Goal: Information Seeking & Learning: Learn about a topic

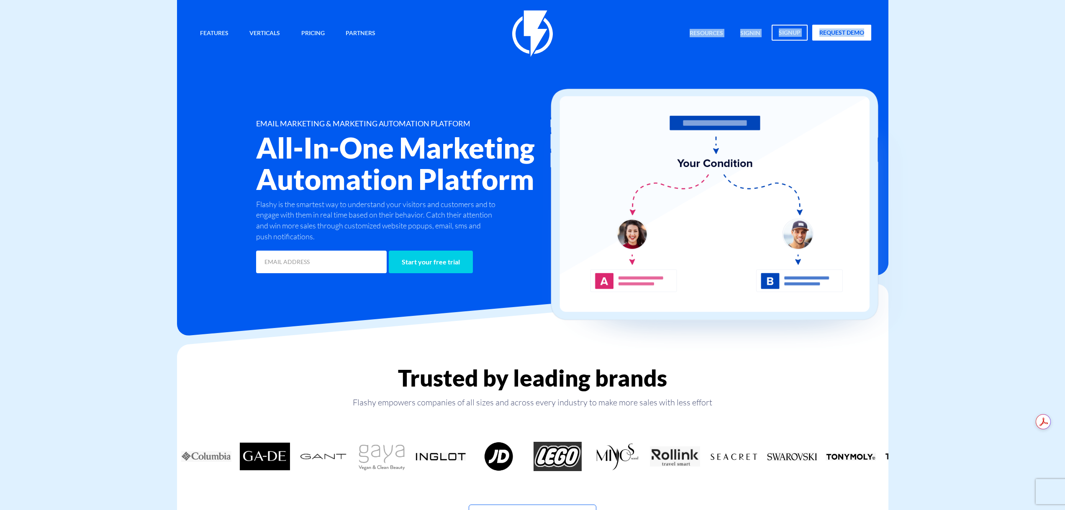
drag, startPoint x: 884, startPoint y: 30, endPoint x: 661, endPoint y: 36, distance: 222.7
click at [661, 36] on div "Features Marketing Automation Convert, Enagage And Retain Your Customers Email …" at bounding box center [532, 137] width 711 height 275
click at [661, 36] on div "Features Marketing Automation Convert, Enagage And Retain Your Customers Email …" at bounding box center [532, 33] width 690 height 46
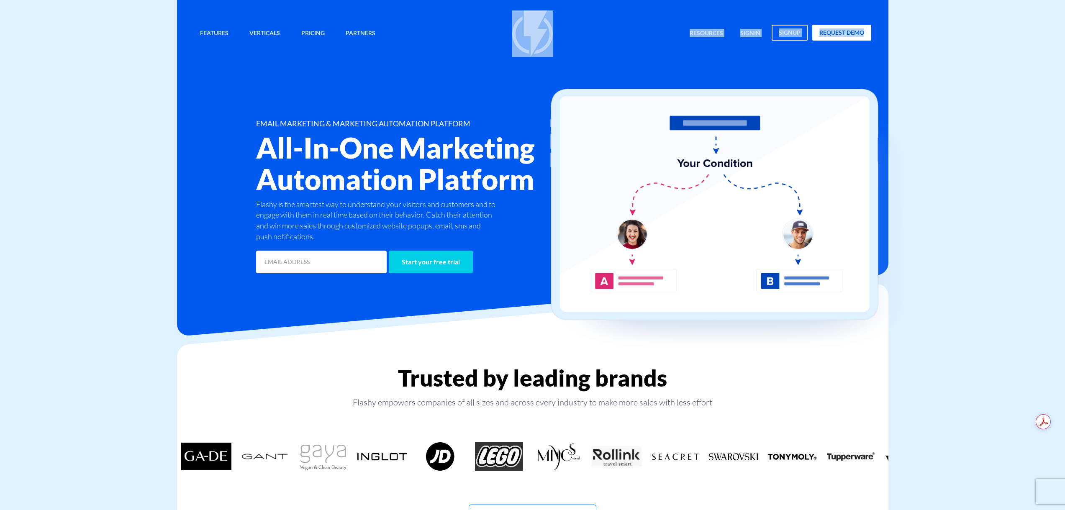
drag, startPoint x: 877, startPoint y: 30, endPoint x: 467, endPoint y: 33, distance: 409.6
click at [467, 33] on div "Features Marketing Automation Convert, Enagage And Retain Your Customers Email …" at bounding box center [532, 33] width 690 height 46
click at [466, 33] on div "Features Marketing Automation Convert, Enagage And Retain Your Customers Email …" at bounding box center [532, 33] width 690 height 46
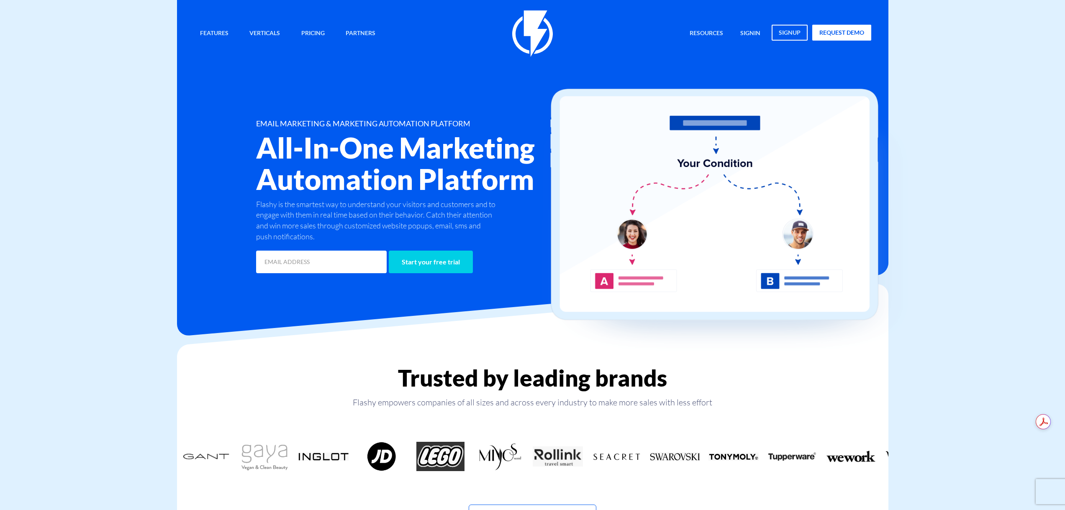
click at [744, 106] on img at bounding box center [730, 222] width 377 height 267
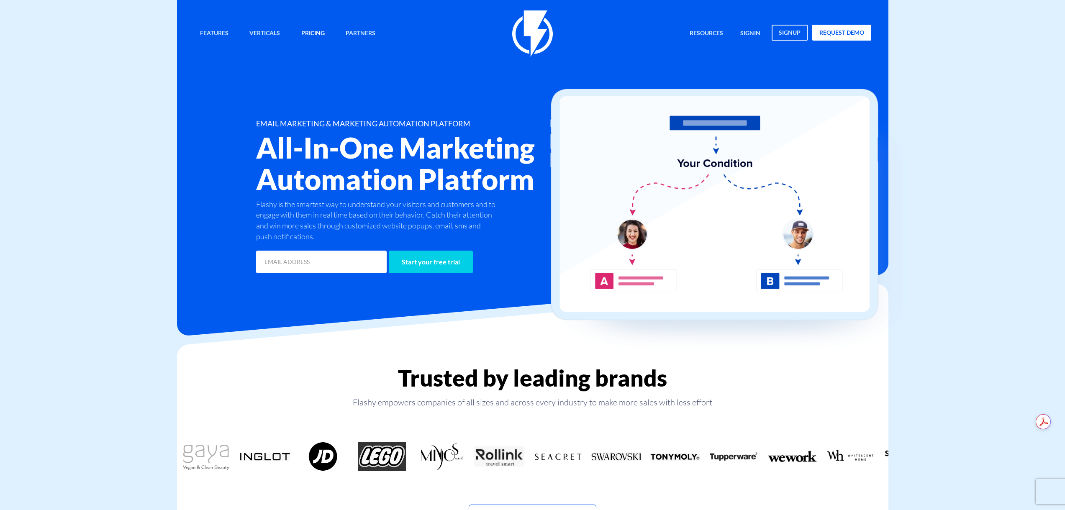
click at [318, 32] on link "Pricing" at bounding box center [313, 34] width 36 height 18
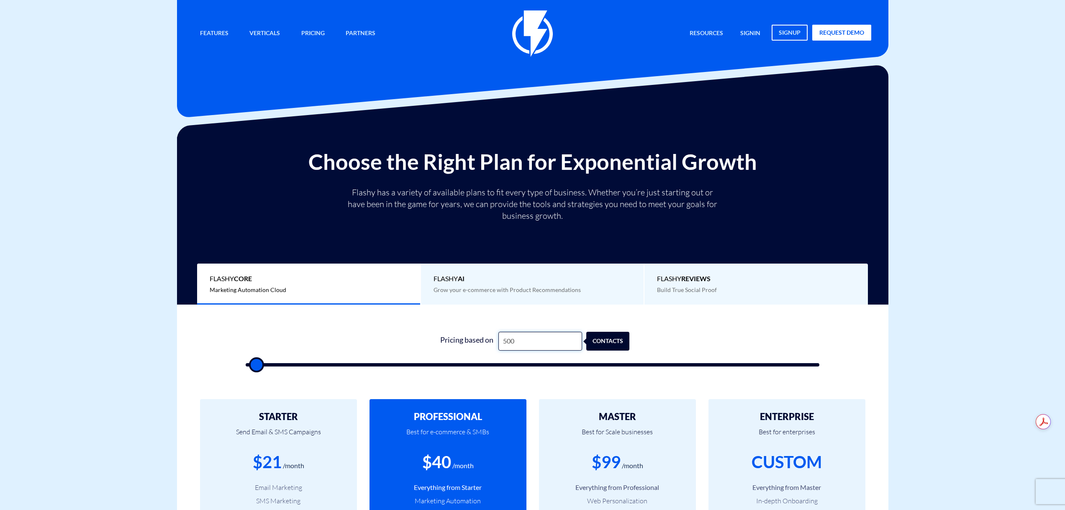
click at [530, 341] on input "500" at bounding box center [540, 341] width 84 height 19
type input "8"
type input "500"
type input "80"
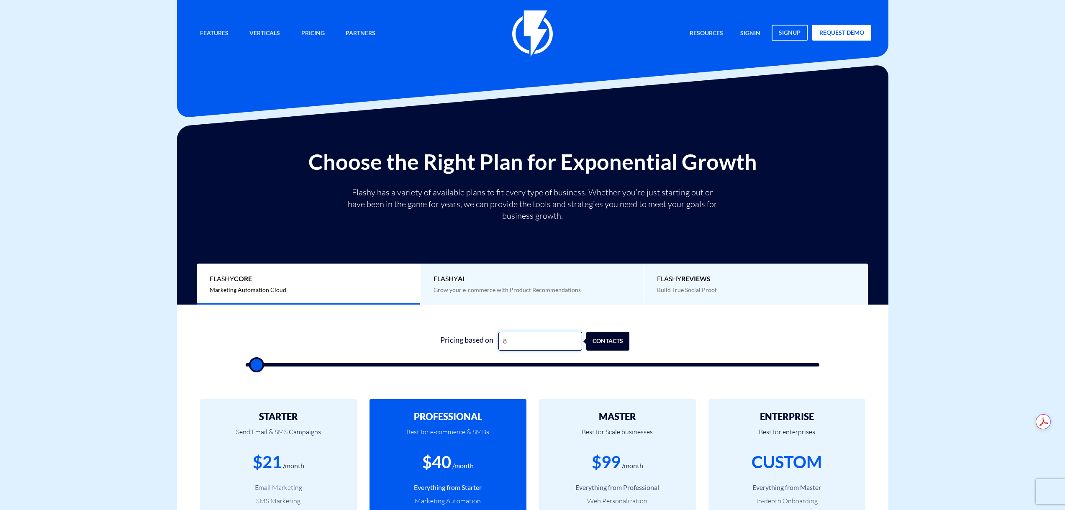
type input "500"
type input "800"
type input "1000"
type input "8,000"
type input "8000"
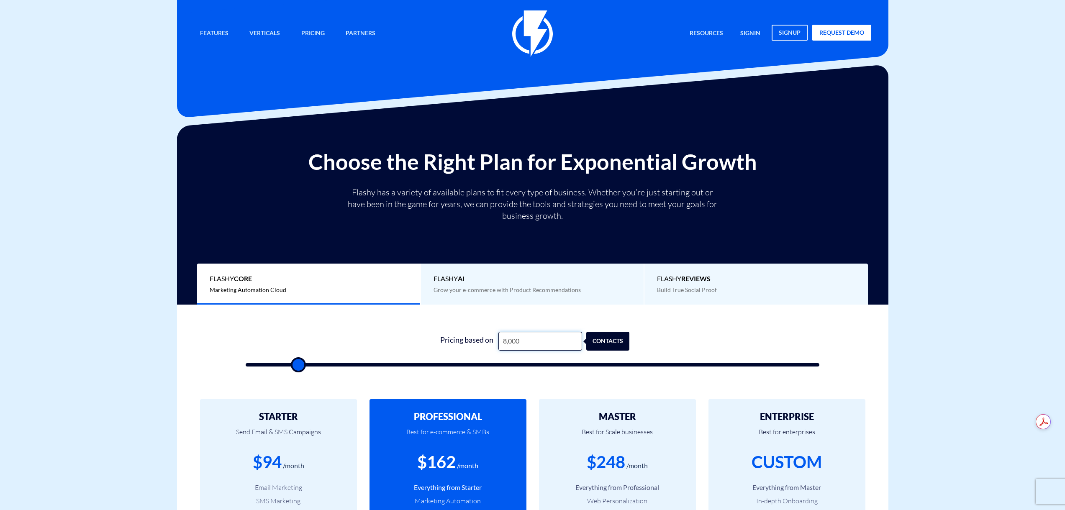
type input "80,000"
type input "80000"
type input "250,000"
type input "100000"
type input "8"
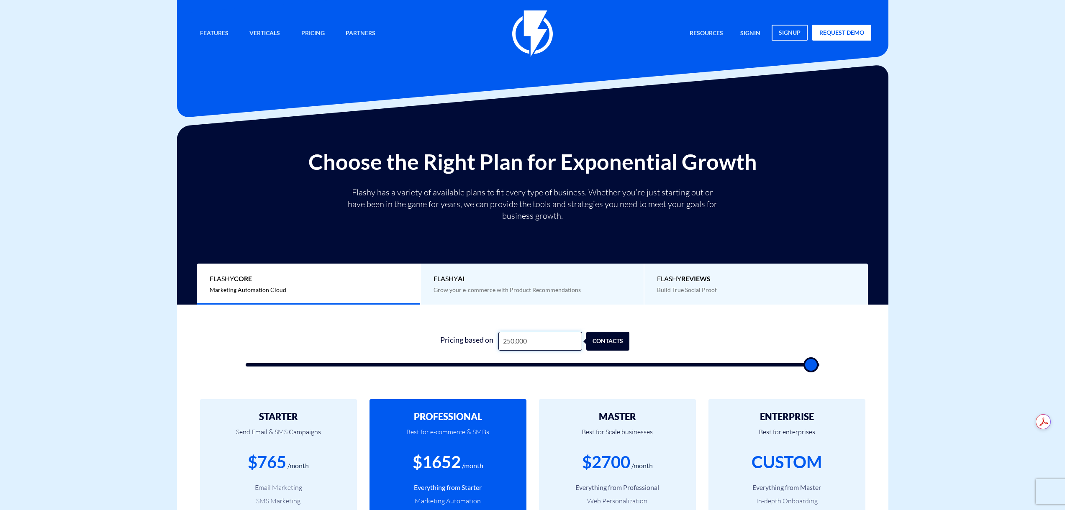
type input "500"
type input "80"
type input "500"
type input "800"
type input "1000"
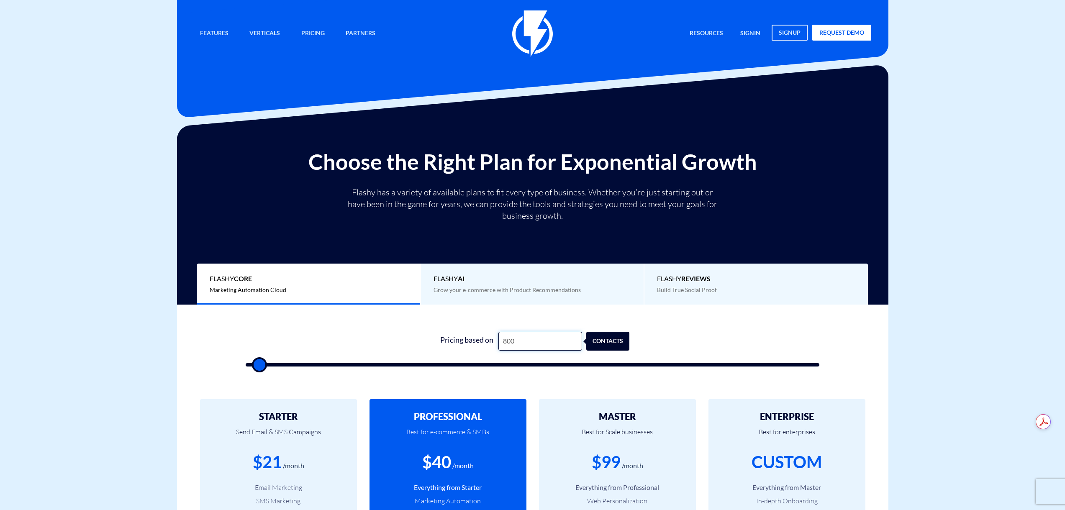
type input "8,000"
type input "8000"
type input "80,000"
type input "80000"
type input "80,000"
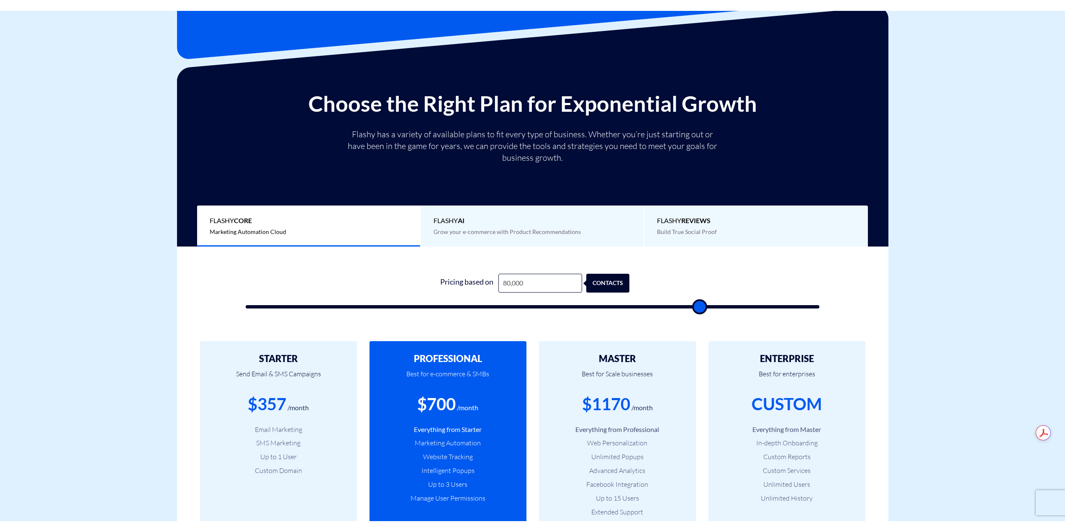
scroll to position [84, 0]
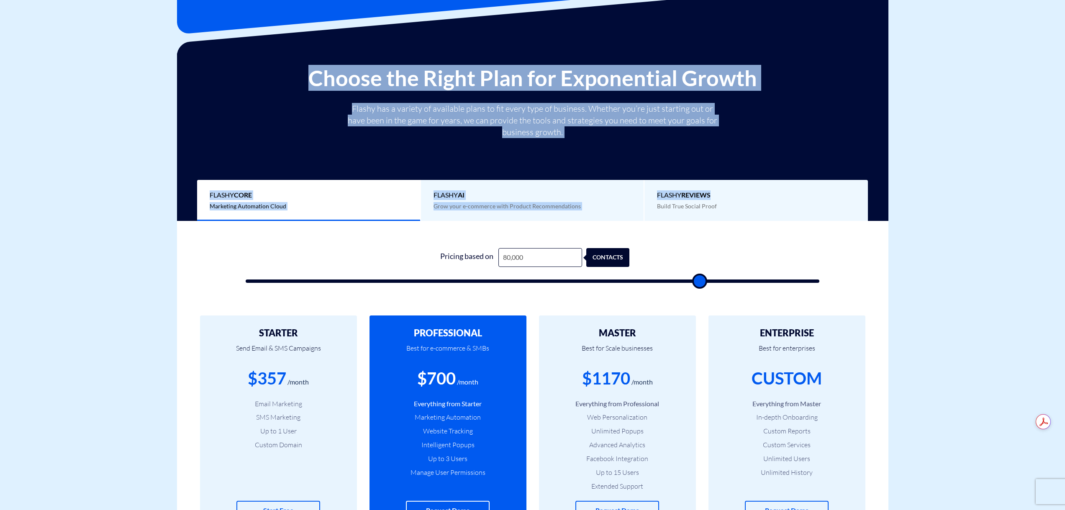
drag, startPoint x: 770, startPoint y: 62, endPoint x: 756, endPoint y: 148, distance: 86.9
click at [756, 148] on div "Choose the Right Plan for Exponential Growth Flashy has a variety of available …" at bounding box center [532, 137] width 711 height 167
click at [762, 145] on div "Choose the Right Plan for Exponential Growth Flashy has a variety of available …" at bounding box center [532, 143] width 699 height 155
click at [770, 119] on div "Choose the Right Plan for Exponential Growth Flashy has a variety of available …" at bounding box center [532, 143] width 699 height 155
drag, startPoint x: 761, startPoint y: 54, endPoint x: 712, endPoint y: 132, distance: 91.9
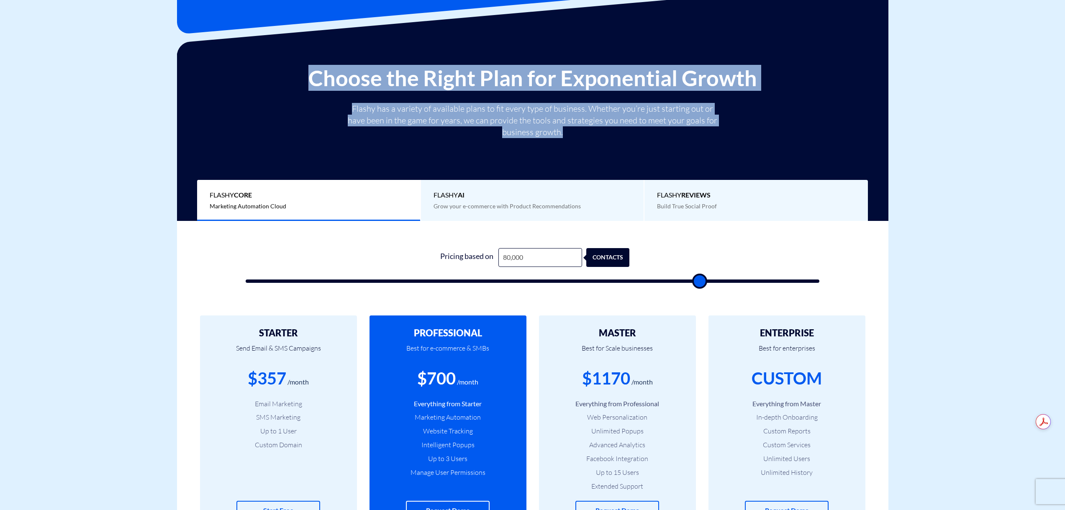
click at [712, 132] on div "Choose the Right Plan for Exponential Growth Flashy has a variety of available …" at bounding box center [532, 137] width 711 height 167
click at [715, 135] on p "Flashy has a variety of available plans to fit every type of business. Whether …" at bounding box center [532, 120] width 377 height 35
drag, startPoint x: 774, startPoint y: 65, endPoint x: 659, endPoint y: 133, distance: 133.5
click at [659, 133] on div "Choose the Right Plan for Exponential Growth Flashy has a variety of available …" at bounding box center [532, 137] width 711 height 167
click at [659, 133] on p "Flashy has a variety of available plans to fit every type of business. Whether …" at bounding box center [532, 120] width 377 height 35
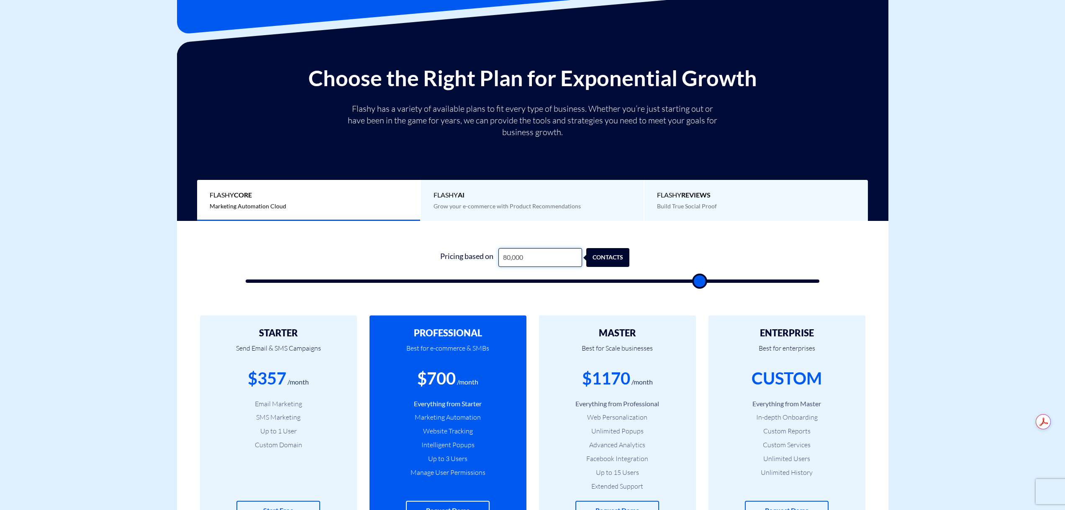
click at [566, 263] on input "80,000" at bounding box center [540, 257] width 84 height 19
click at [549, 248] on input "80,000" at bounding box center [540, 257] width 84 height 19
drag, startPoint x: 537, startPoint y: 256, endPoint x: 480, endPoint y: 256, distance: 57.3
click at [480, 256] on div "Pricing based on 80,000 contacts" at bounding box center [533, 257] width 194 height 19
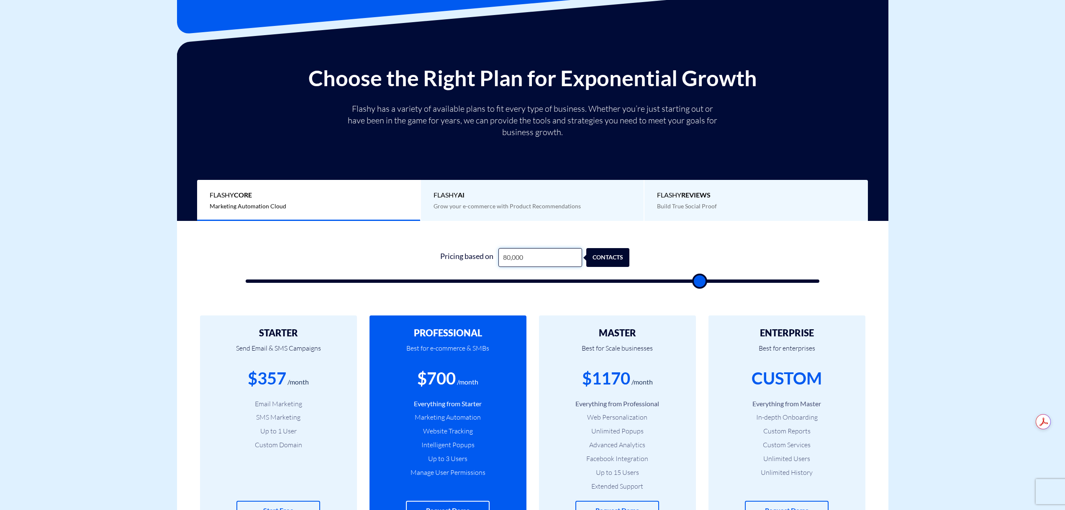
click at [541, 261] on input "80,000" at bounding box center [540, 257] width 84 height 19
type input "79500"
type input "79,000"
type input "79000"
type input "78,500"
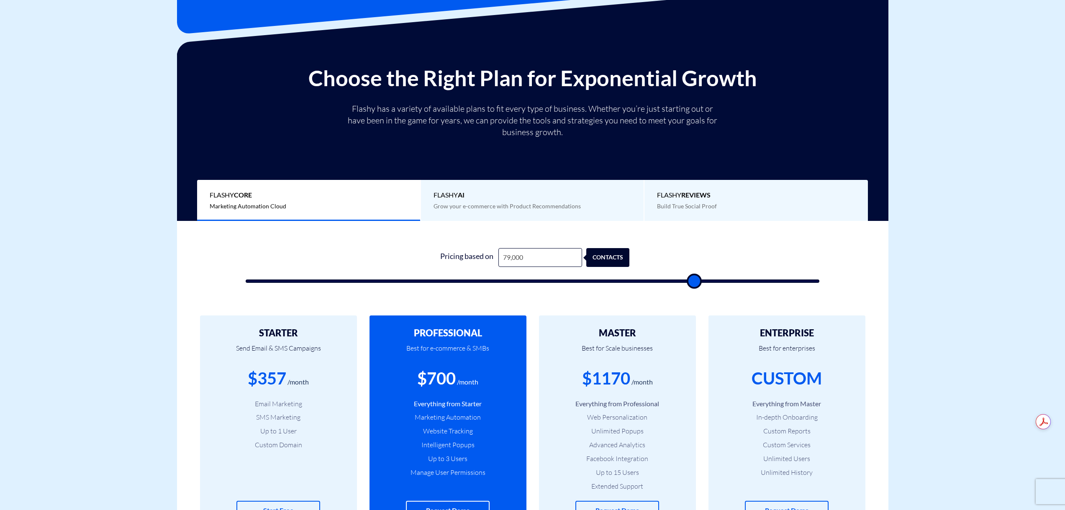
type input "78500"
type input "78,000"
type input "78000"
type input "77,500"
type input "77500"
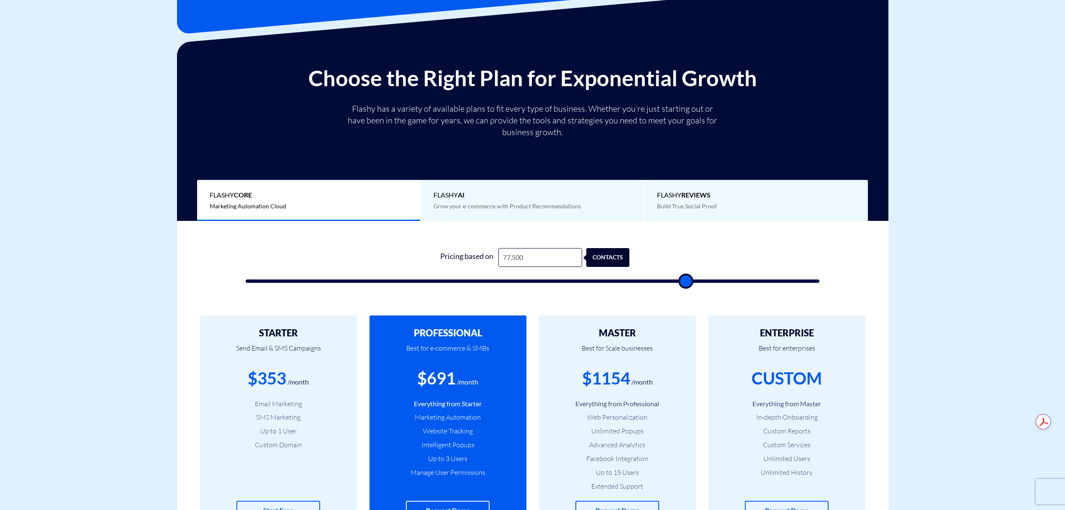
type input "77,000"
type input "77000"
type input "76,500"
type input "76500"
type input "75,500"
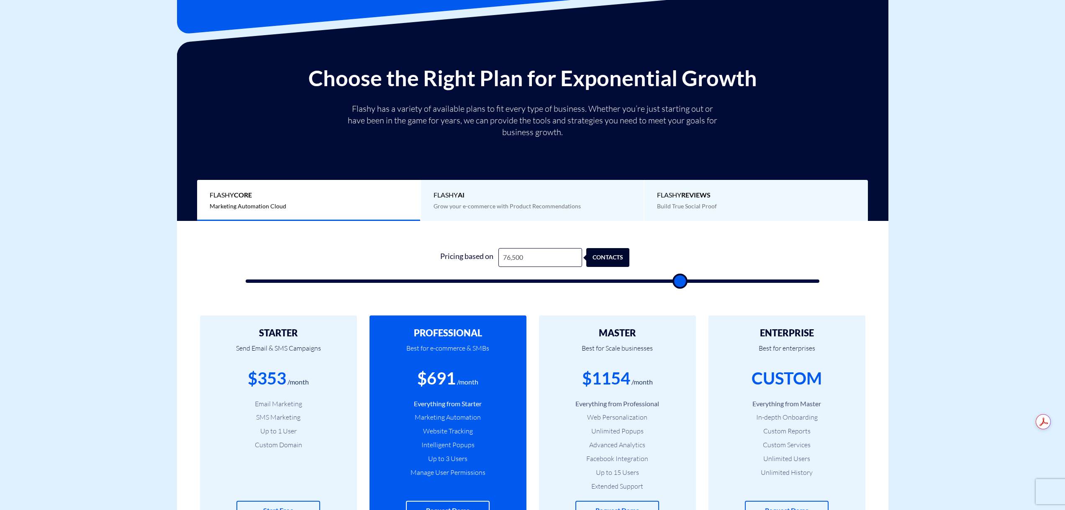
type input "75500"
type input "75,000"
type input "75000"
type input "72,000"
type input "72000"
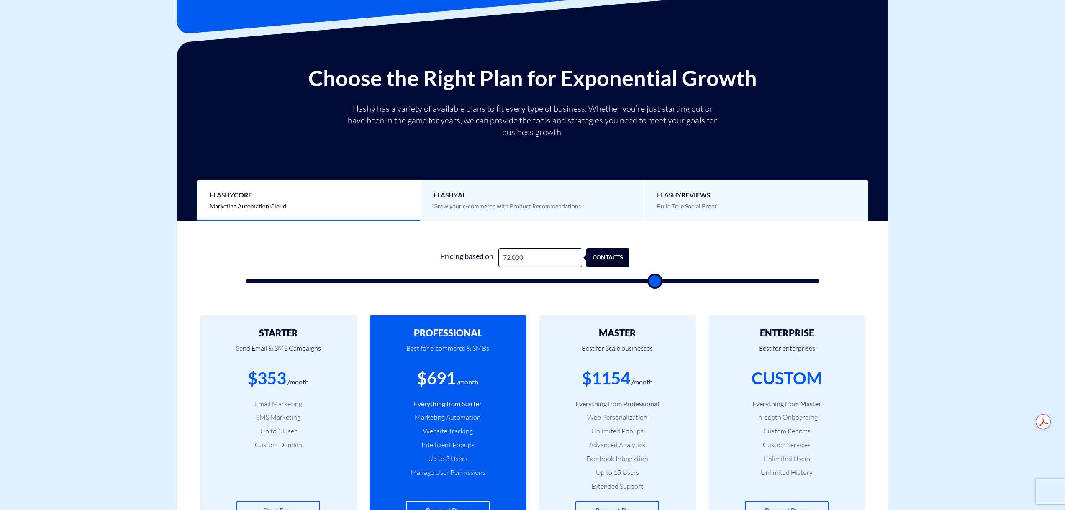
type input "71,000"
type input "71000"
type input "70,000"
type input "70000"
type input "69,500"
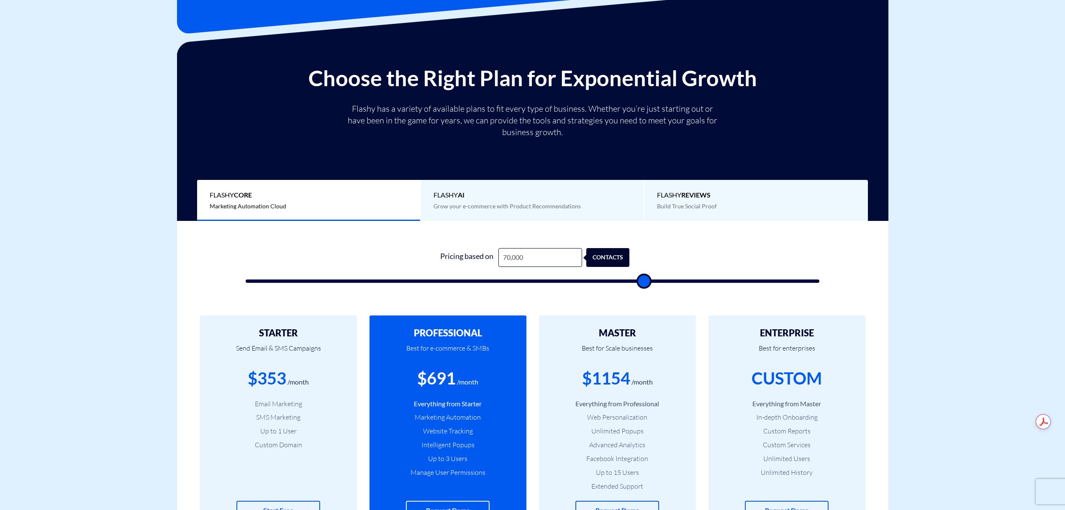
type input "69500"
type input "67,500"
type input "67500"
type input "67,000"
type input "67000"
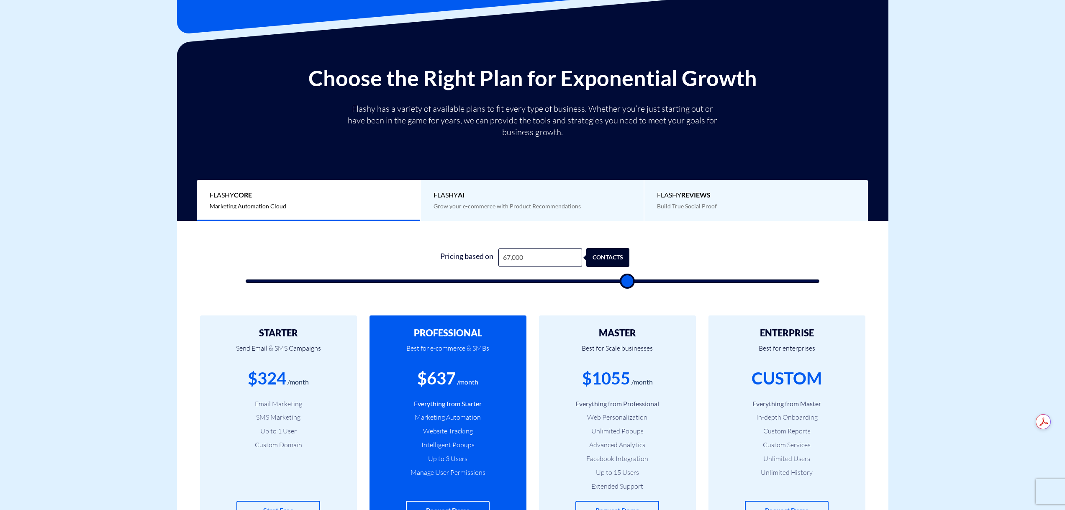
type input "66,000"
type input "66000"
type input "65,500"
type input "65500"
type input "65,000"
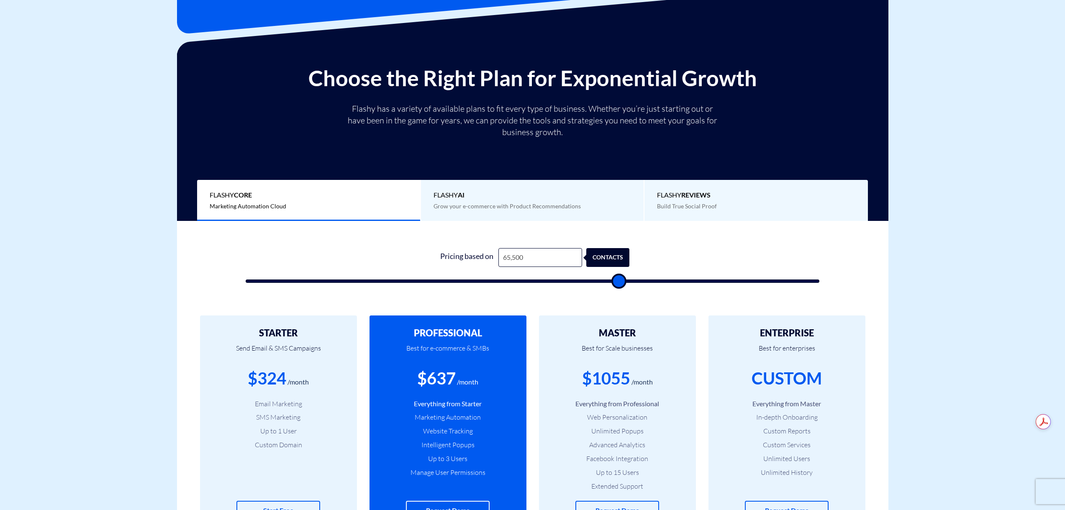
type input "65000"
type input "64,000"
type input "64000"
type input "61,500"
type input "61500"
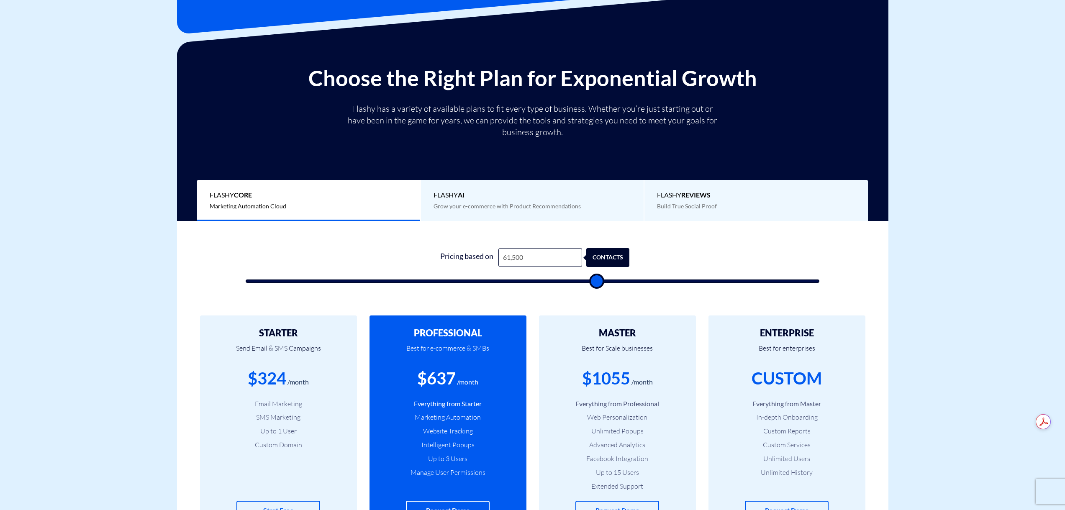
type input "61,000"
type input "61000"
type input "60,500"
type input "60500"
type input "60,000"
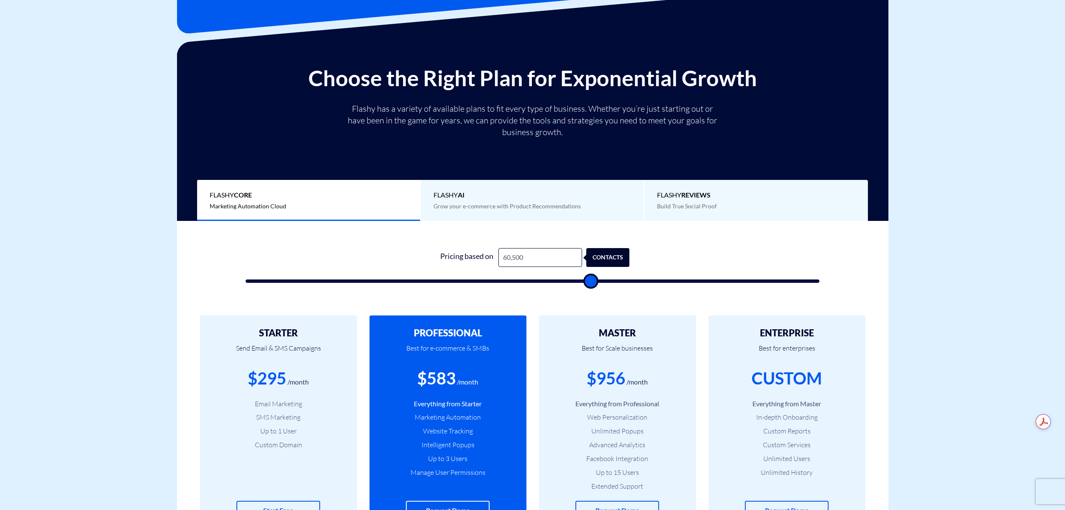
type input "60000"
type input "59,500"
type input "59500"
type input "59,000"
type input "59000"
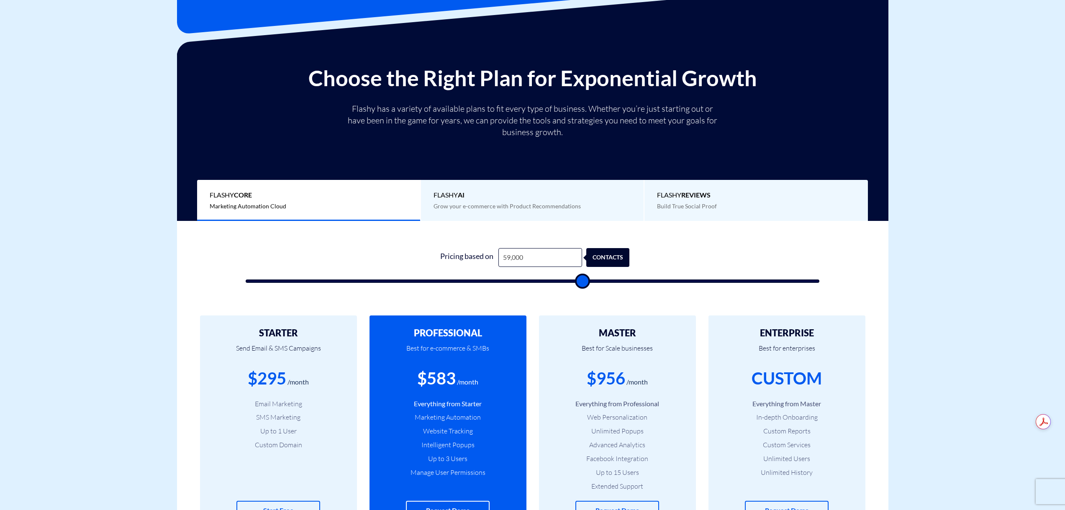
type input "58,000"
type input "58000"
type input "57,500"
type input "57500"
type input "57,000"
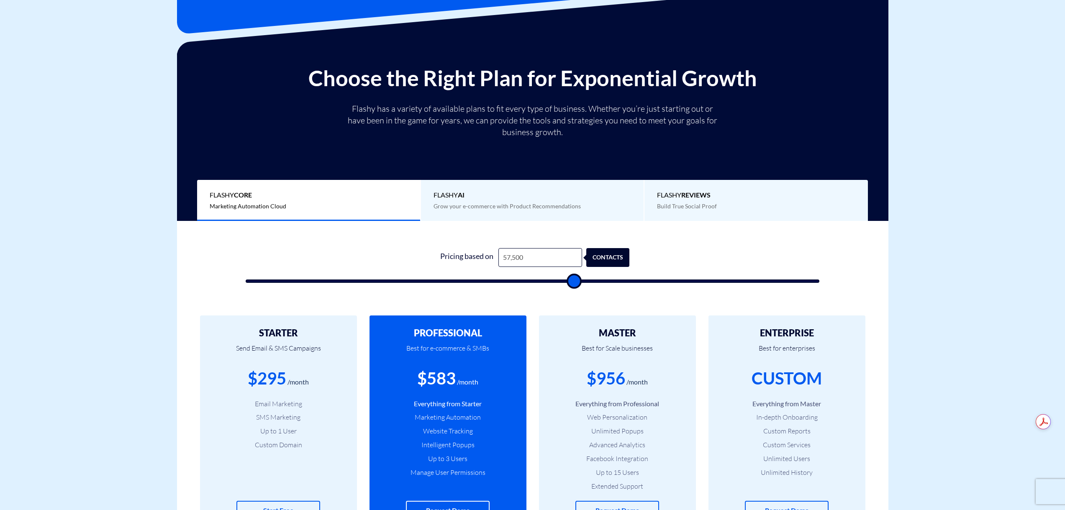
type input "57000"
type input "56,500"
type input "56500"
type input "56,000"
type input "56000"
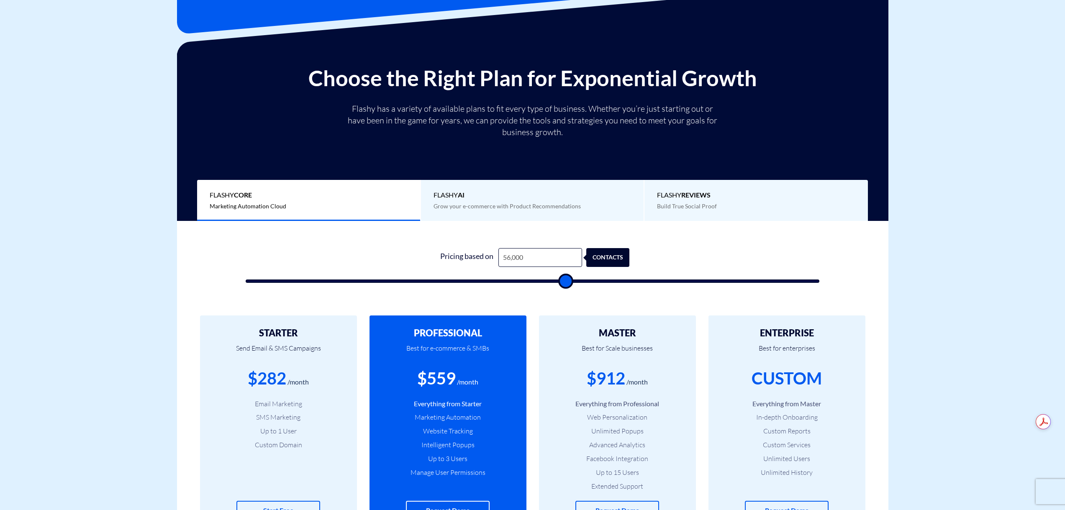
type input "55,500"
type input "55500"
type input "55,000"
type input "55000"
type input "54,500"
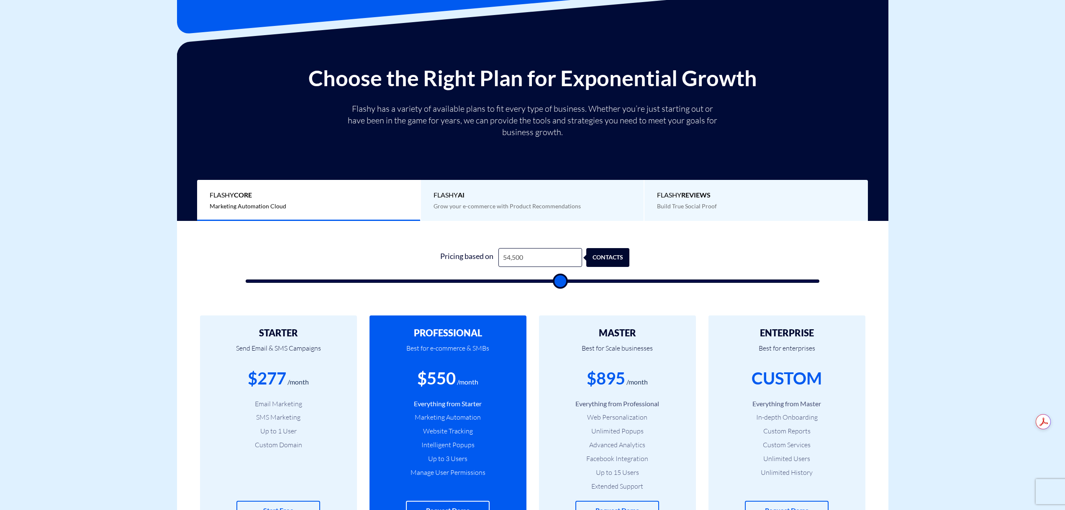
type input "54500"
type input "54,000"
type input "54000"
type input "53,500"
type input "53500"
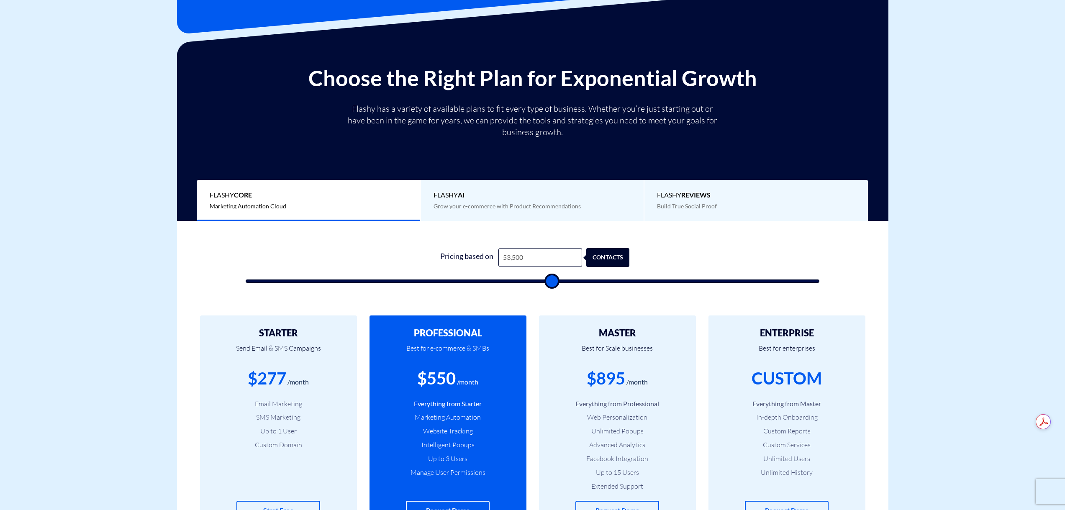
type input "53,000"
type input "53000"
type input "52,500"
type input "52500"
type input "51,500"
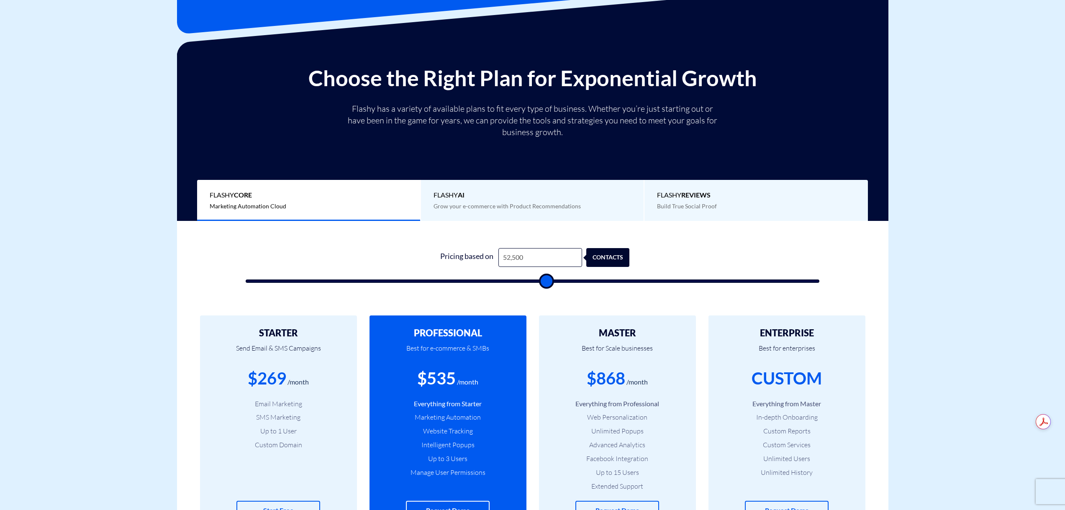
type input "51500"
type input "51,000"
type input "51000"
type input "50,500"
type input "50500"
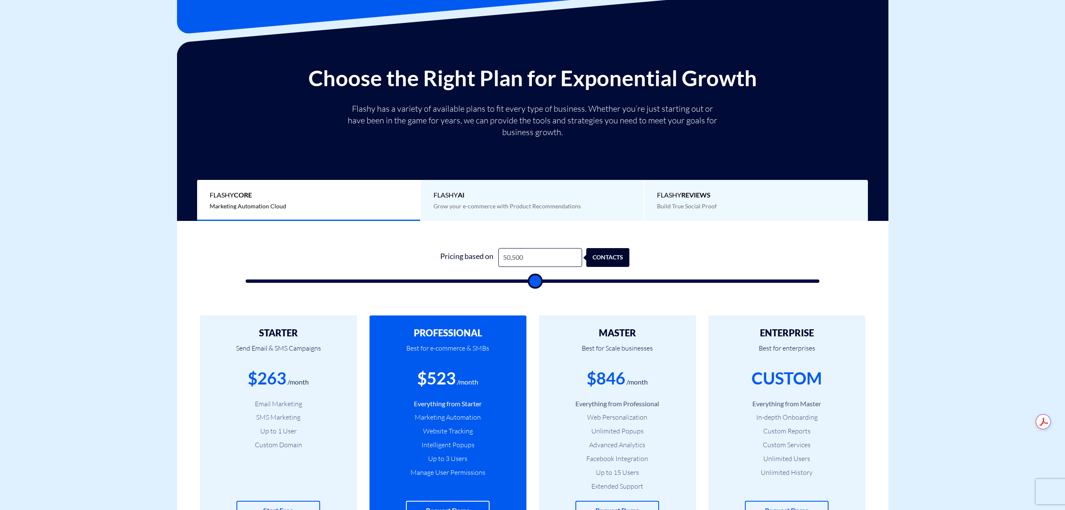
type input "50,000"
drag, startPoint x: 701, startPoint y: 279, endPoint x: 531, endPoint y: 288, distance: 170.1
type input "50000"
click at [531, 283] on input "range" at bounding box center [533, 280] width 574 height 3
type input "51,000"
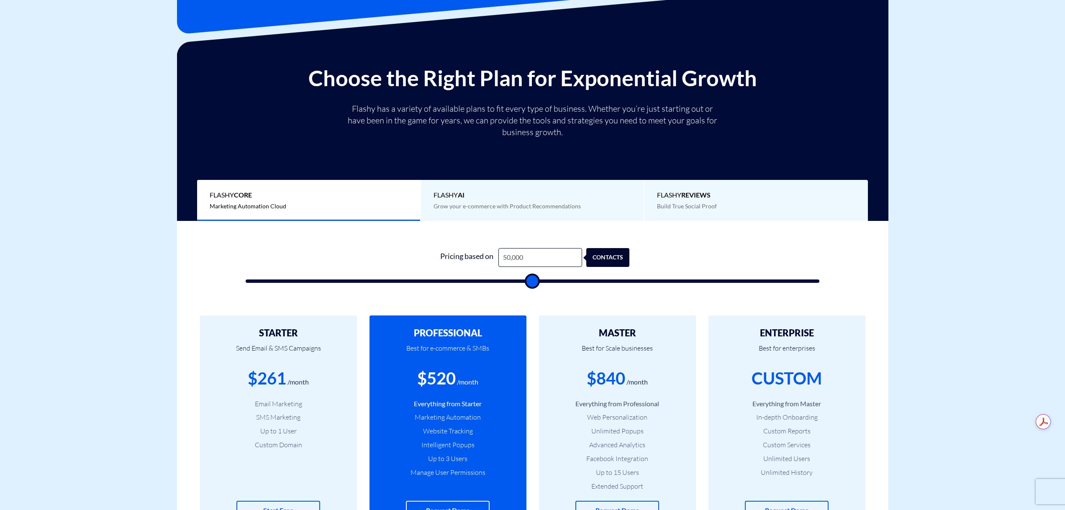
type input "51000"
type input "51,500"
type input "51500"
type input "52,500"
type input "52500"
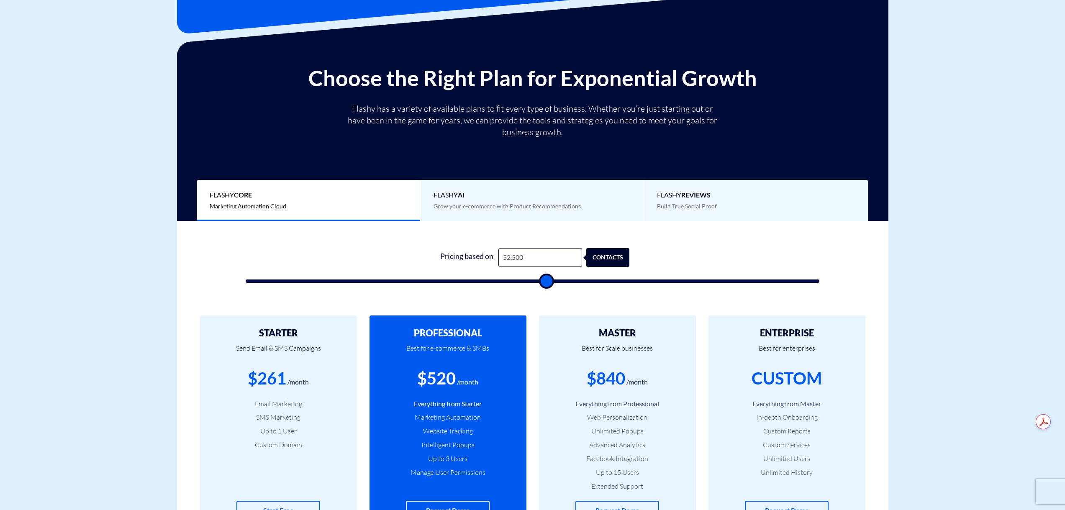
type input "53,000"
type input "53000"
type input "54,000"
type input "54000"
type input "55,000"
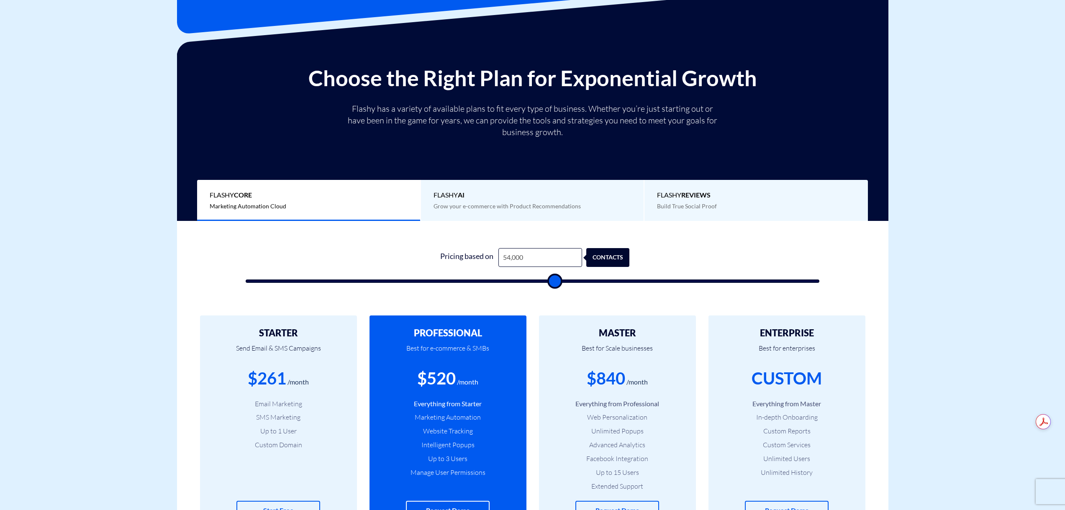
type input "55000"
type input "56,000"
type input "56000"
type input "56,500"
type input "56500"
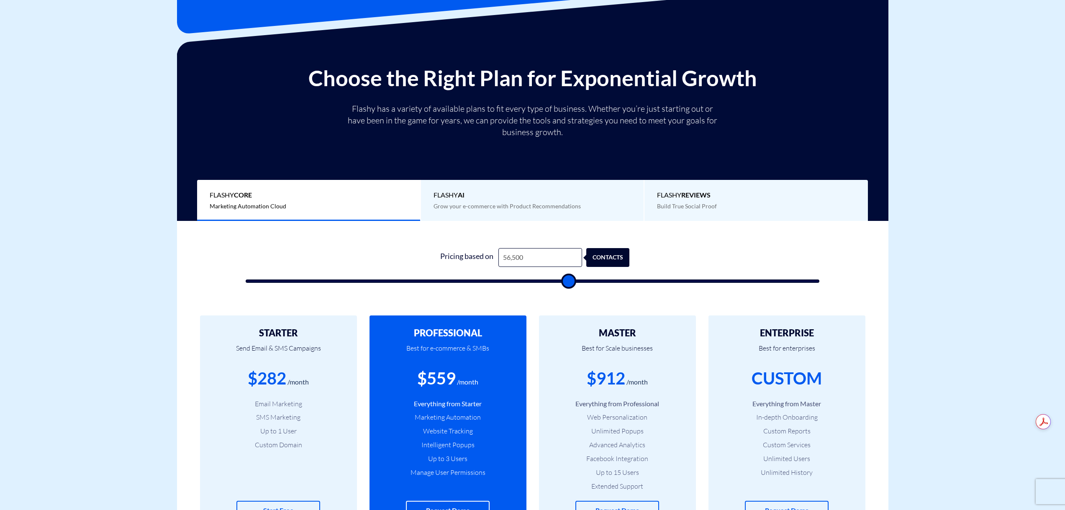
type input "58,000"
type input "58000"
type input "58,500"
type input "58500"
type input "59,000"
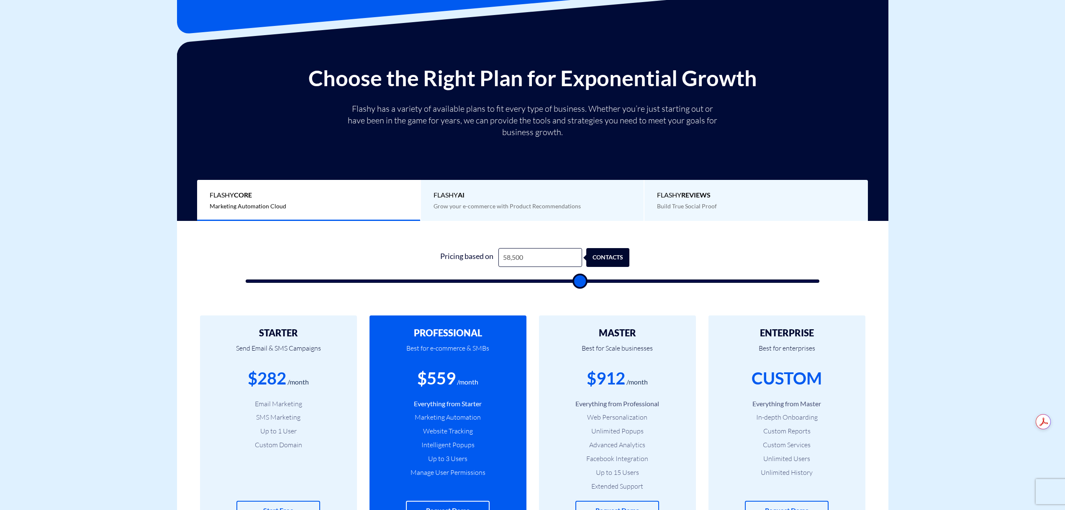
type input "59000"
type input "60,000"
type input "60000"
type input "60,500"
type input "60500"
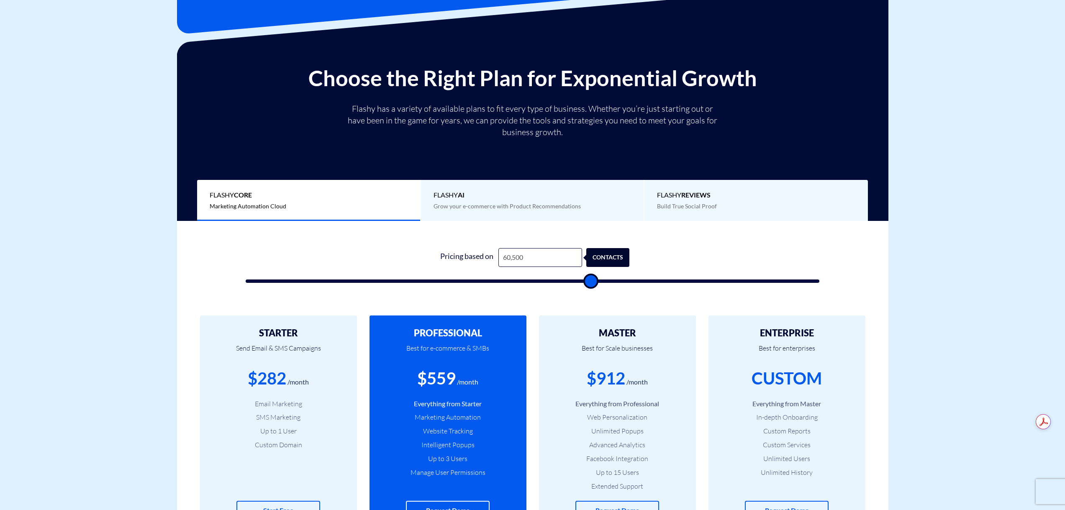
type input "61,500"
type input "61500"
type input "62,000"
type input "62000"
type input "64,000"
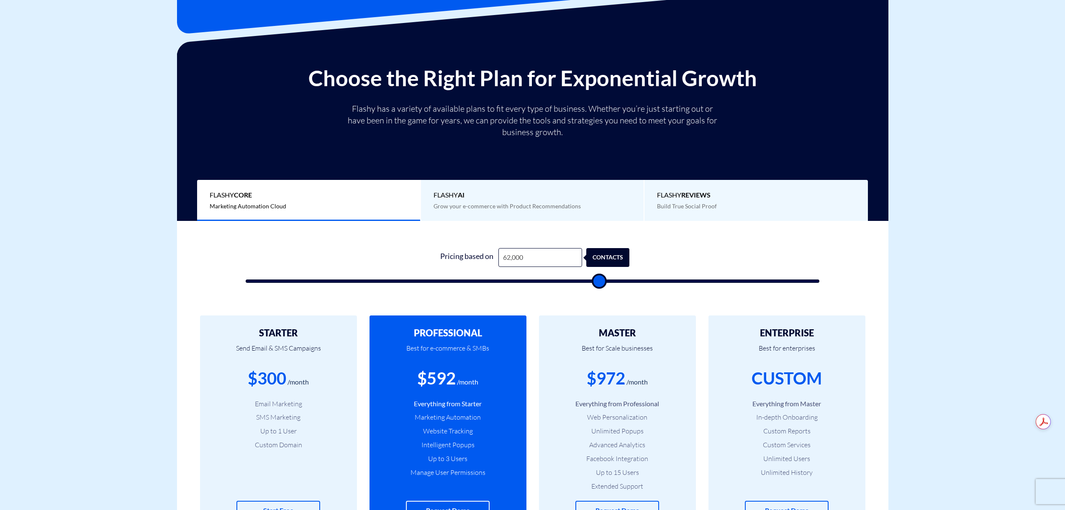
type input "64000"
type input "64,500"
type input "64500"
type input "65,000"
type input "65000"
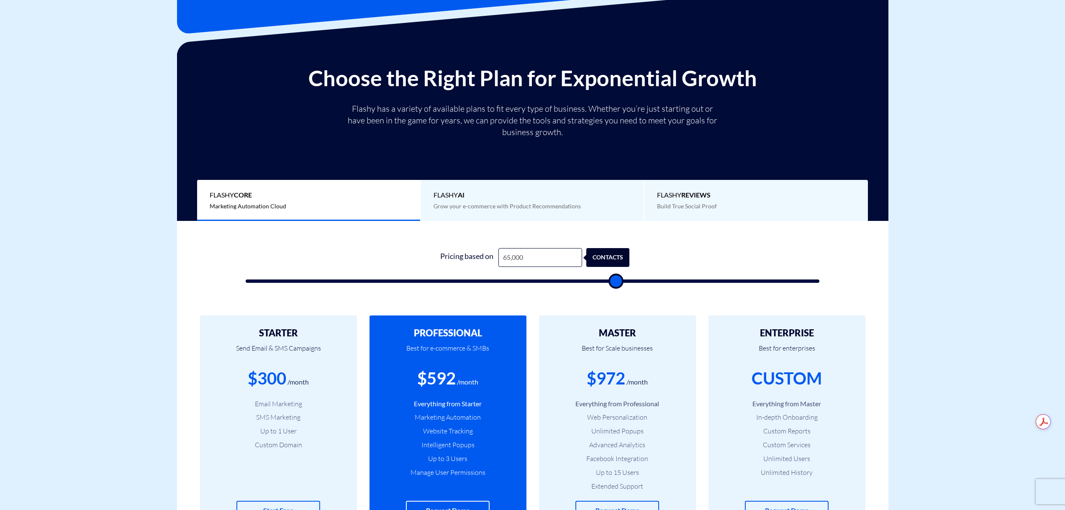
type input "65,500"
type input "65500"
type input "66,000"
type input "66000"
type input "66,500"
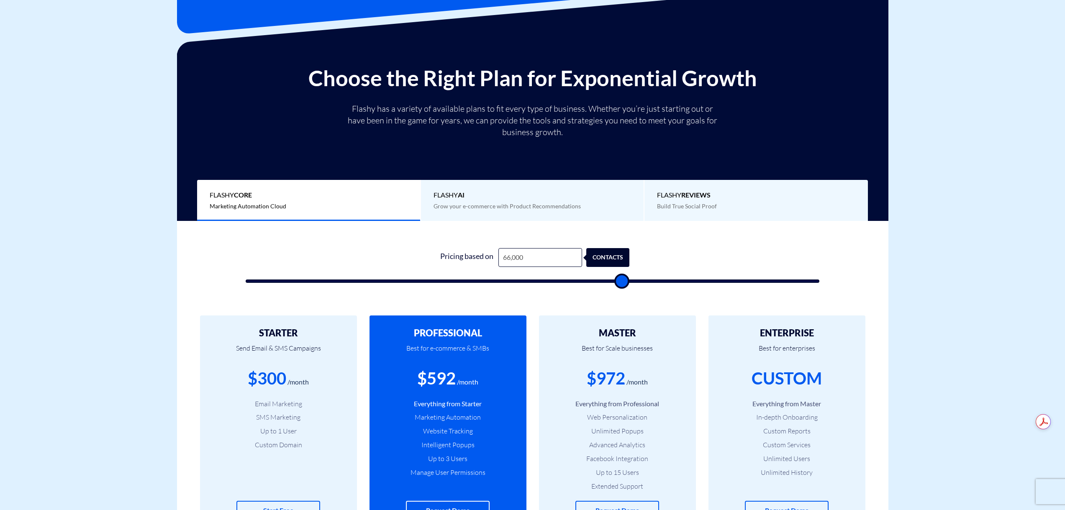
type input "66500"
type input "67,000"
type input "67000"
type input "70,000"
type input "70000"
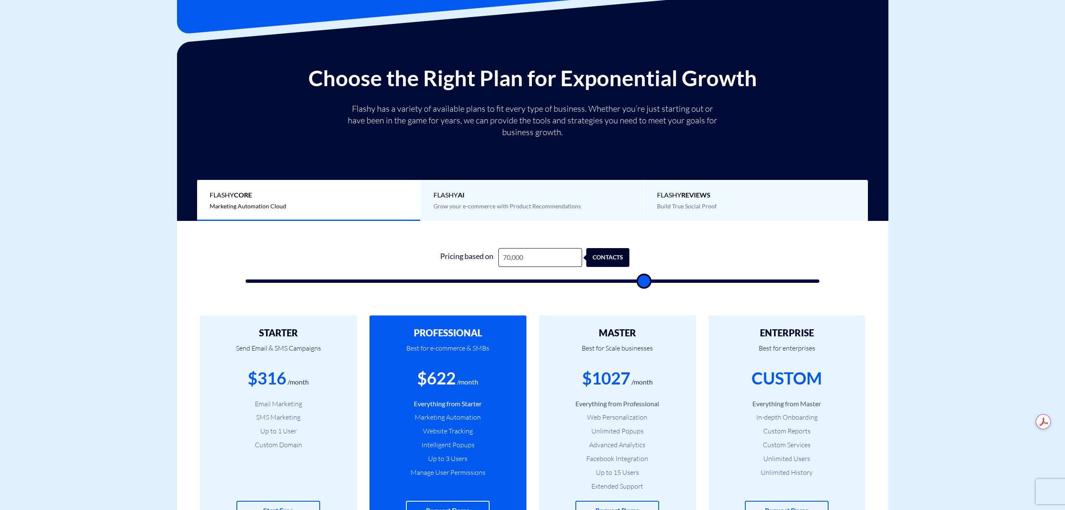
type input "70,500"
type input "70500"
type input "71,000"
type input "71000"
type input "71,500"
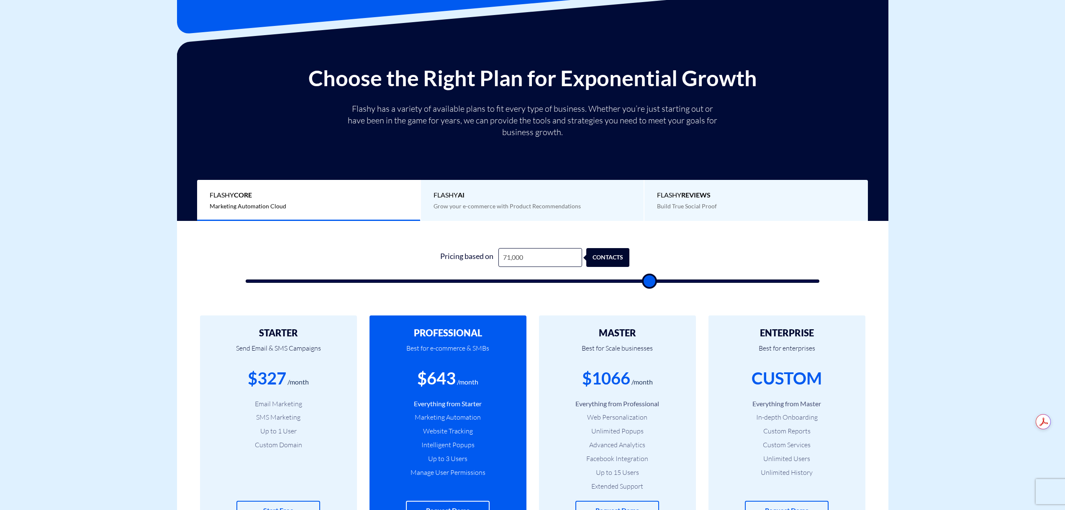
type input "71500"
type input "72,000"
type input "72000"
type input "72,500"
type input "72500"
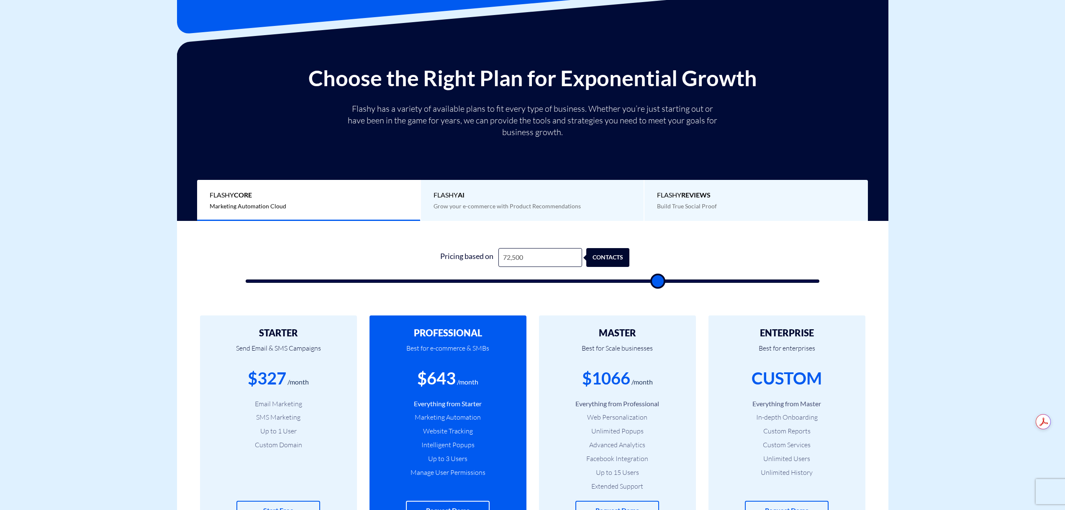
type input "73,000"
type input "73000"
type input "73,500"
type input "73500"
type input "74,000"
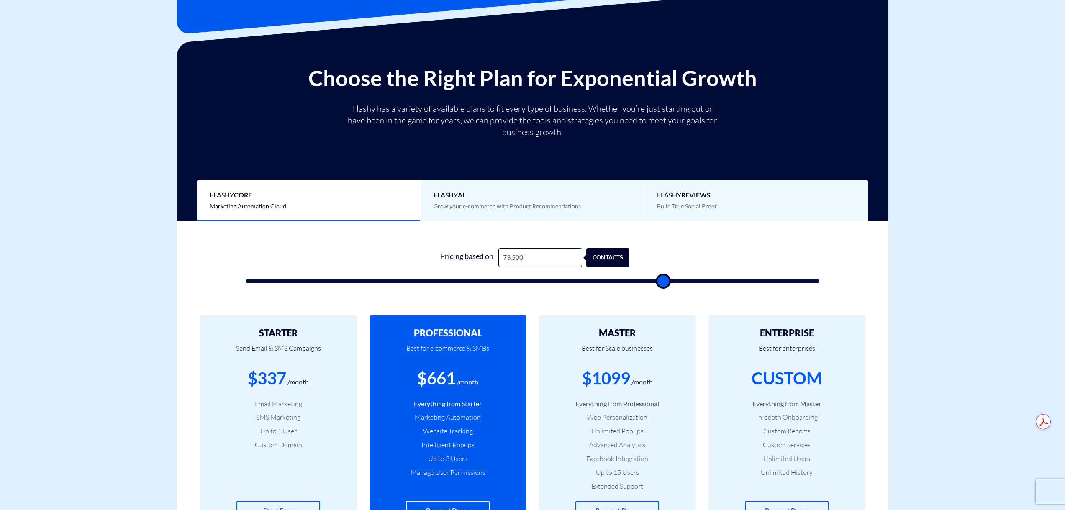
type input "74000"
type input "74,500"
type input "74500"
type input "75,000"
type input "75000"
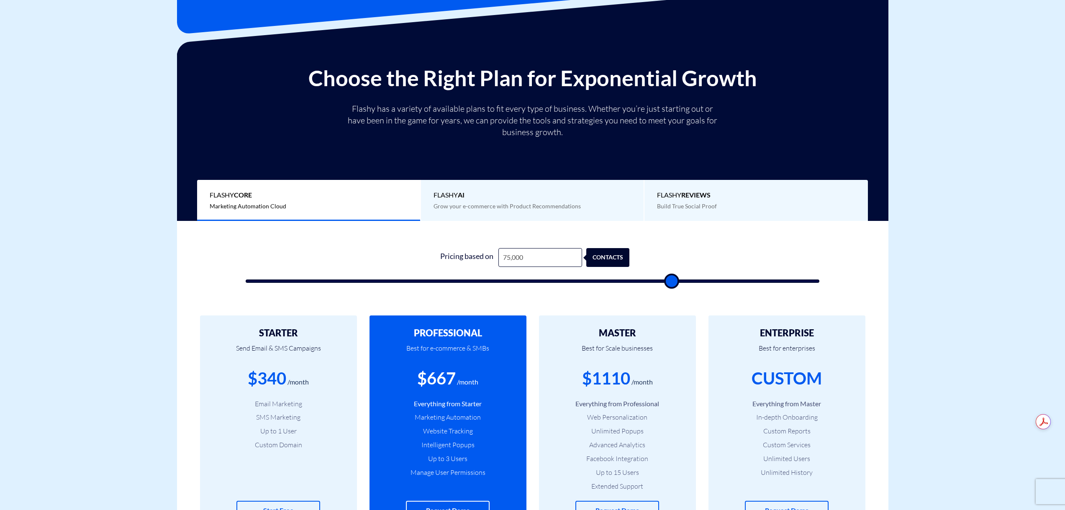
type input "75,500"
type input "75500"
type input "76,000"
type input "76000"
type input "76,500"
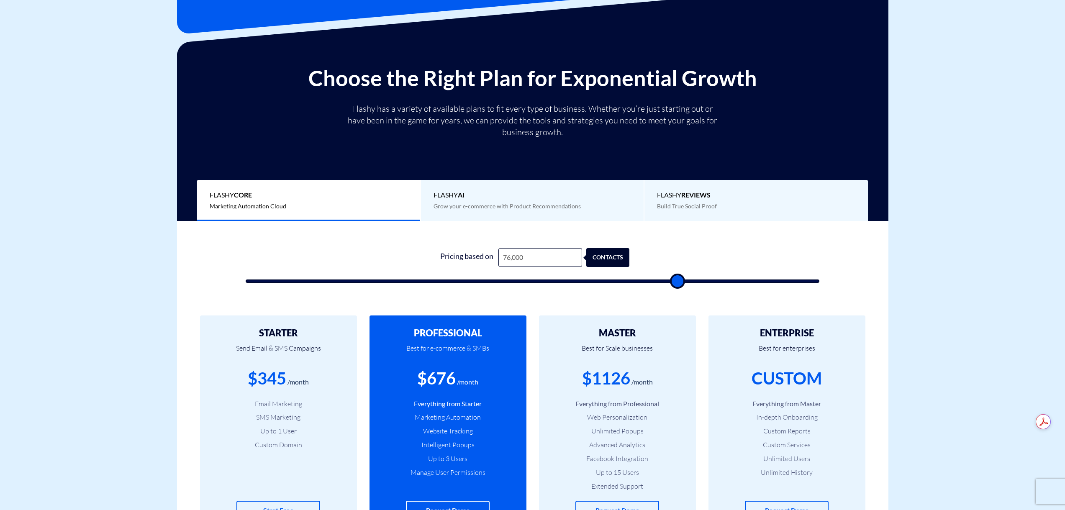
type input "76500"
type input "77,000"
type input "77000"
type input "77,500"
type input "77500"
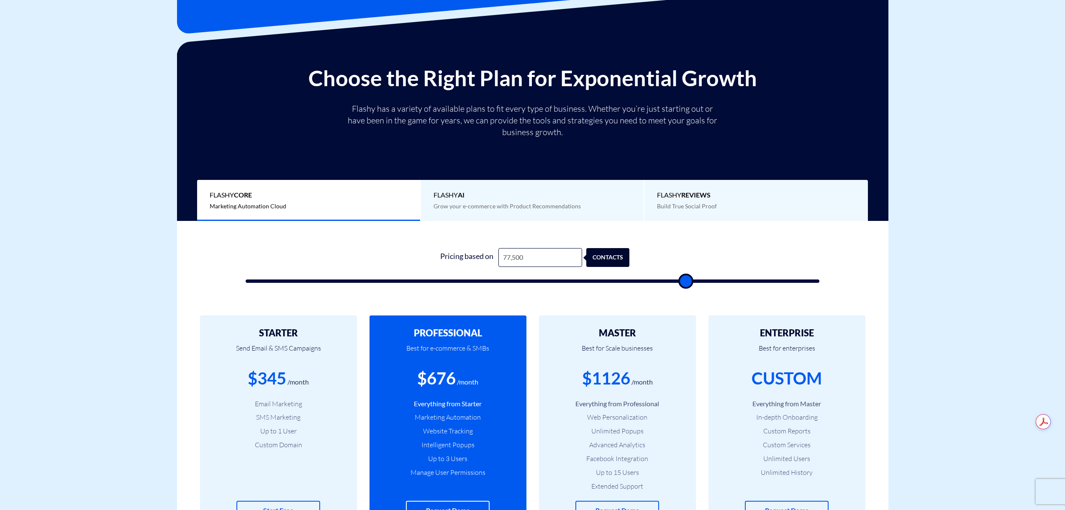
type input "78,000"
type input "78000"
type input "78,500"
type input "78500"
type input "79,000"
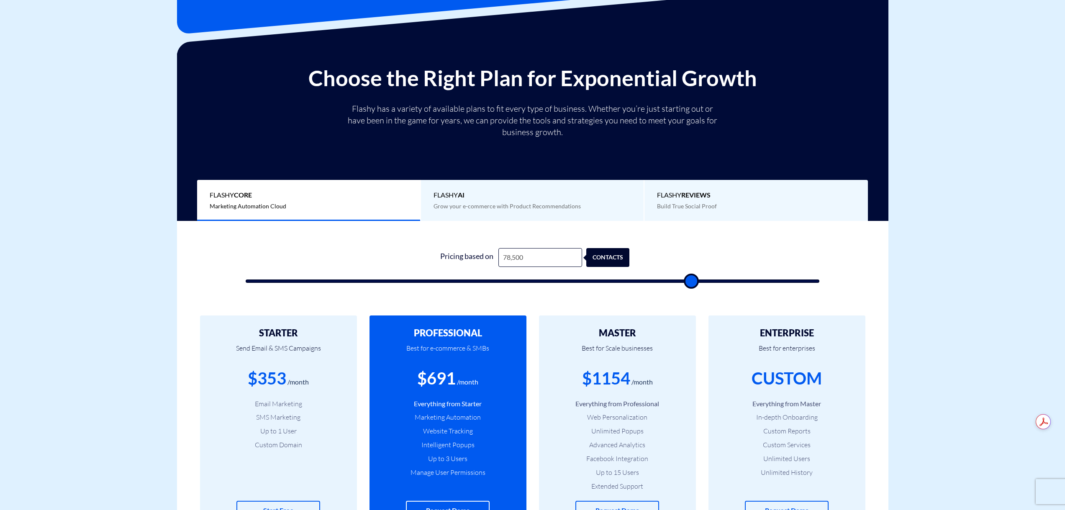
type input "79000"
type input "79,500"
type input "79500"
type input "80,000"
drag, startPoint x: 531, startPoint y: 279, endPoint x: 698, endPoint y: 284, distance: 167.0
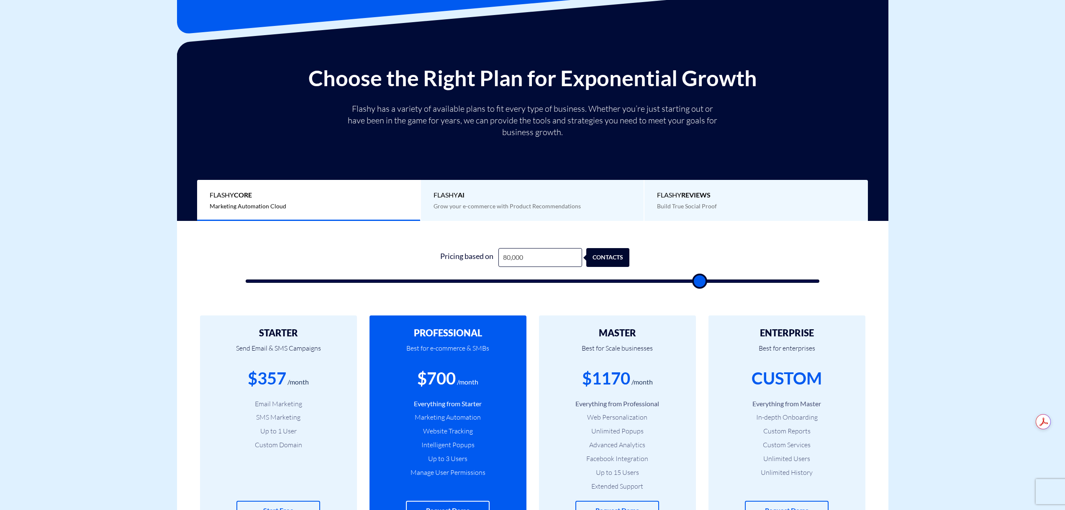
type input "80000"
click at [698, 283] on input "range" at bounding box center [533, 280] width 574 height 3
drag, startPoint x: 642, startPoint y: 258, endPoint x: 424, endPoint y: 246, distance: 217.9
click at [424, 246] on div "1 Pricing based on 80,000 contacts" at bounding box center [532, 263] width 591 height 72
click at [423, 246] on div "1 Pricing based on 80,000 contacts" at bounding box center [532, 263] width 591 height 72
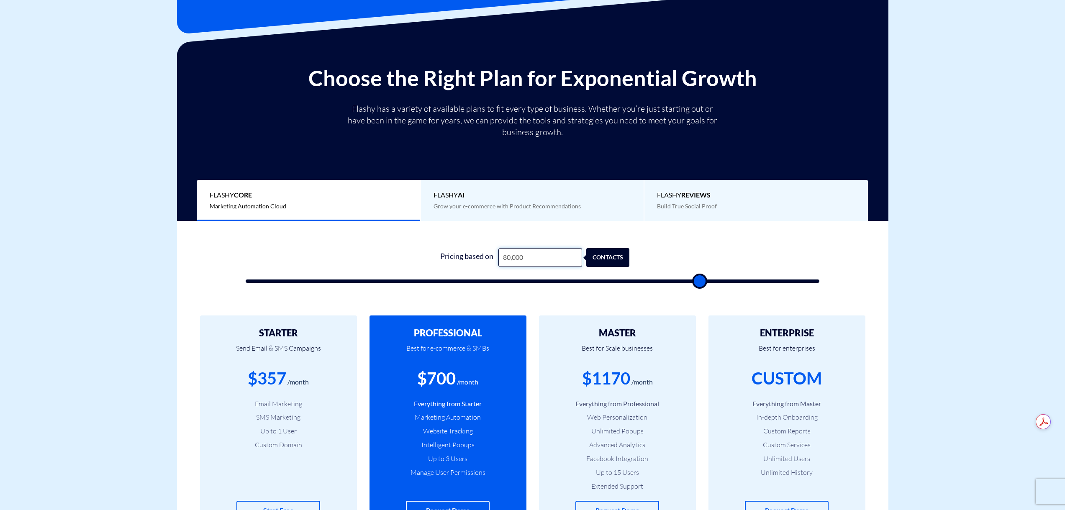
click at [562, 256] on input "80,000" at bounding box center [540, 257] width 84 height 19
click at [535, 270] on form "1 Pricing based on 80,000 contacts" at bounding box center [533, 265] width 574 height 35
drag, startPoint x: 535, startPoint y: 270, endPoint x: 545, endPoint y: 256, distance: 16.8
click at [536, 269] on form "1 Pricing based on 80,000 contacts" at bounding box center [533, 265] width 574 height 35
click at [547, 254] on input "80,000" at bounding box center [540, 257] width 84 height 19
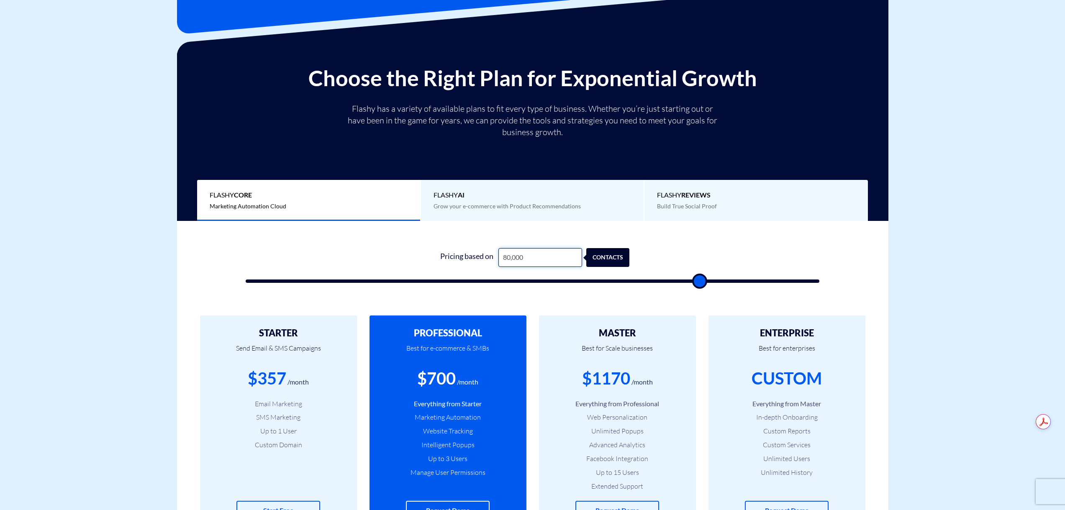
click at [547, 254] on input "80,000" at bounding box center [540, 257] width 84 height 19
type input "4"
type input "500"
type input "45"
type input "500"
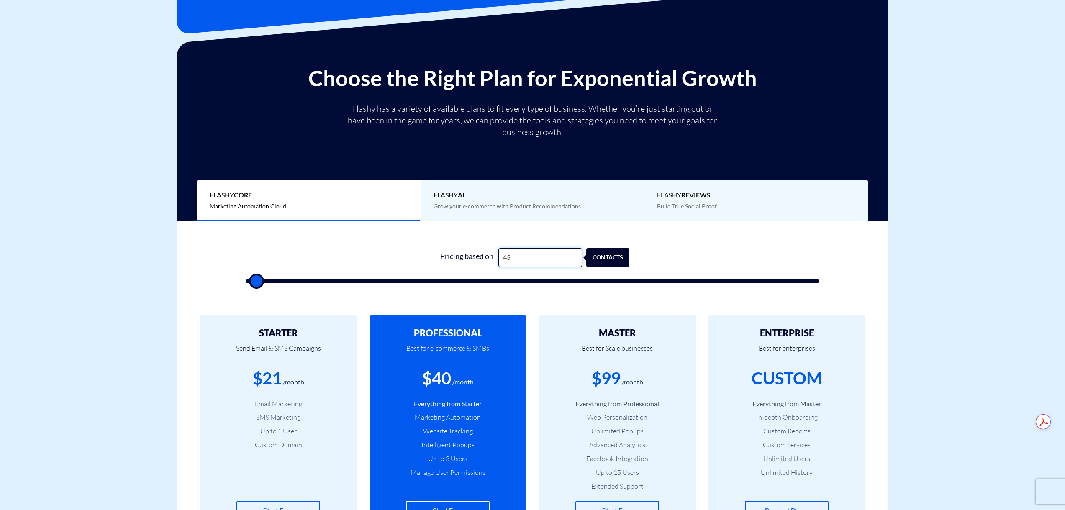
type input "450"
type input "500"
type input "4,500"
type input "4500"
type input "45,000"
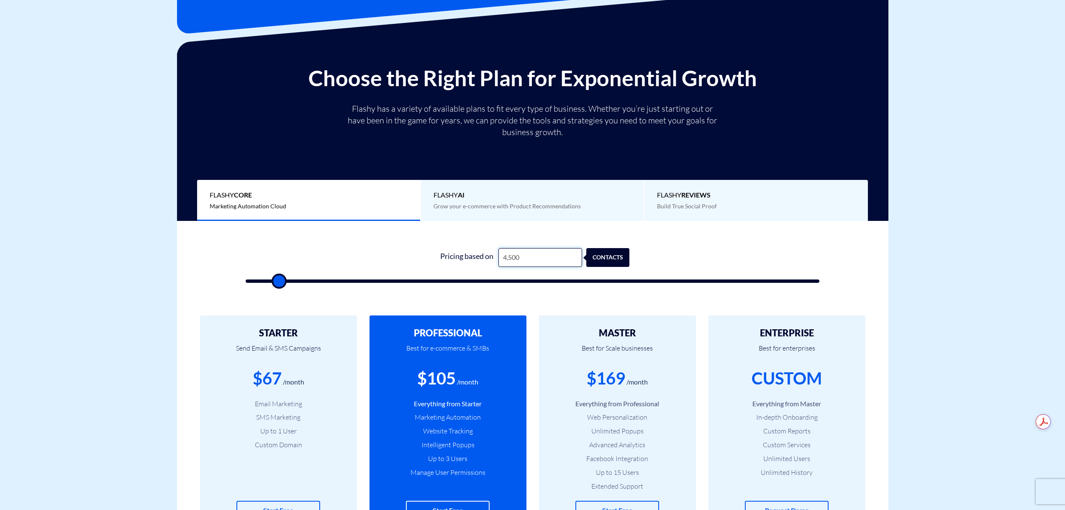
type input "45000"
drag, startPoint x: 638, startPoint y: 381, endPoint x: 580, endPoint y: 380, distance: 58.2
click at [580, 380] on div "$785 /month" at bounding box center [617, 378] width 132 height 24
click at [537, 265] on input "45,000" at bounding box center [540, 257] width 84 height 19
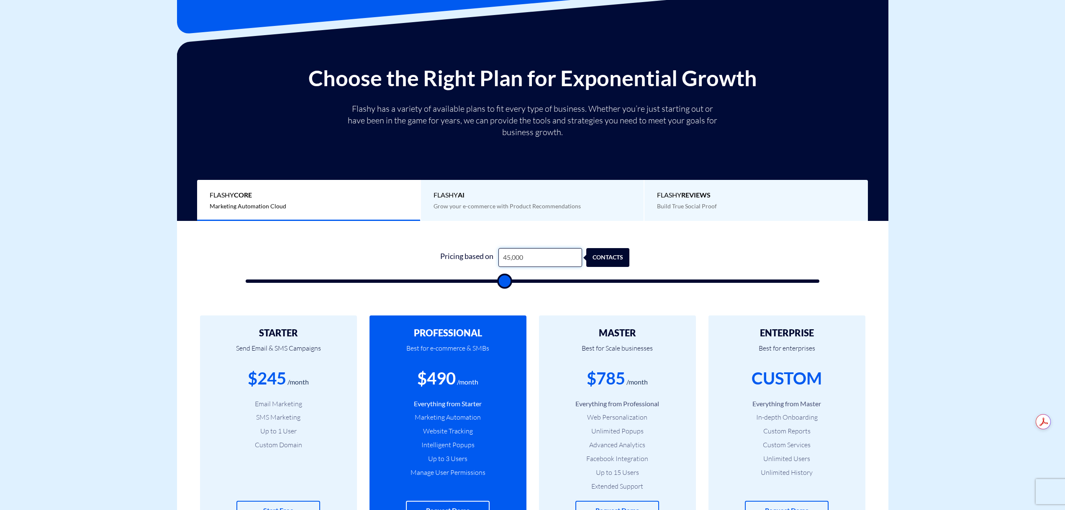
click at [537, 265] on input "45,000" at bounding box center [540, 257] width 84 height 19
